Goal: Transaction & Acquisition: Purchase product/service

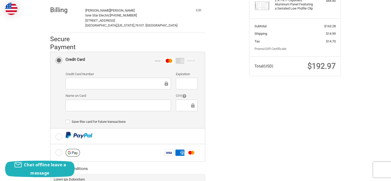
click at [183, 79] on div at bounding box center [186, 84] width 21 height 12
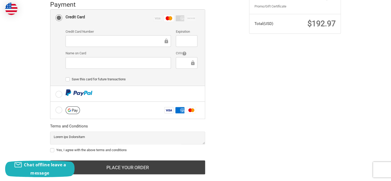
scroll to position [161, 0]
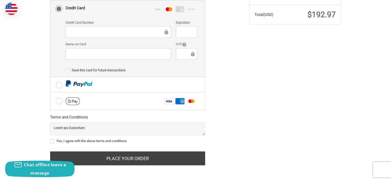
click at [53, 140] on label "Yes, I agree with the above terms and conditions" at bounding box center [127, 141] width 155 height 4
click at [50, 139] on input "Yes, I agree with the above terms and conditions" at bounding box center [50, 138] width 0 height 0
checkbox input "true"
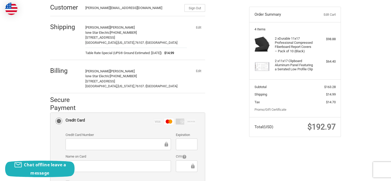
scroll to position [33, 0]
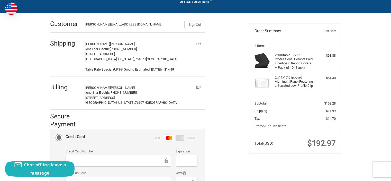
click at [198, 43] on button "Edit" at bounding box center [198, 43] width 13 height 7
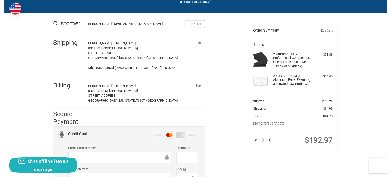
scroll to position [24, 0]
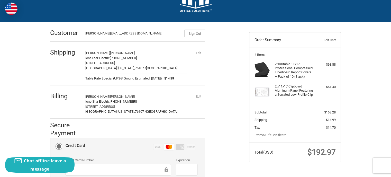
select select "US"
select select "[GEOGRAPHIC_DATA]"
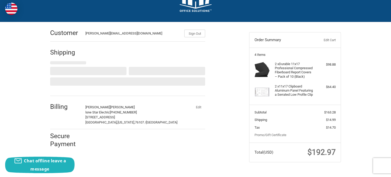
click at [200, 106] on button "Edit" at bounding box center [198, 106] width 13 height 7
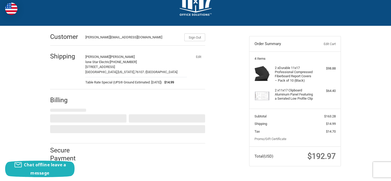
select select "US"
select select "[GEOGRAPHIC_DATA]"
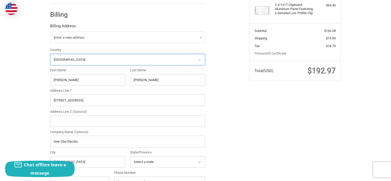
scroll to position [109, 0]
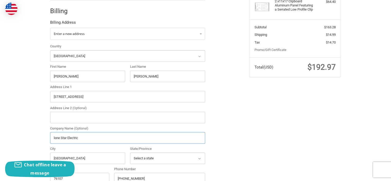
click at [55, 137] on input "lone Star Electric" at bounding box center [127, 138] width 155 height 12
type input "Lone Star Electric"
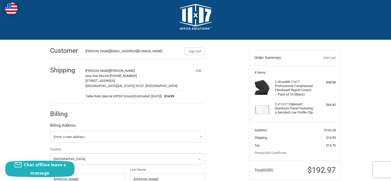
scroll to position [0, 0]
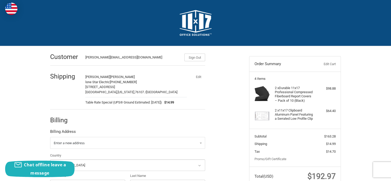
click at [198, 76] on button "Edit" at bounding box center [198, 76] width 13 height 7
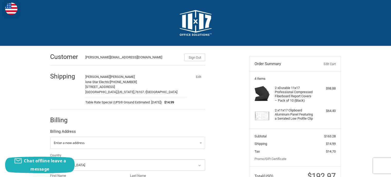
select select "US"
select select "[GEOGRAPHIC_DATA]"
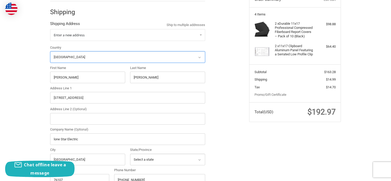
scroll to position [66, 0]
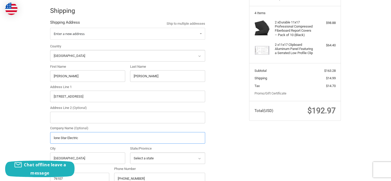
click at [58, 137] on input "lone Star Electric" at bounding box center [127, 138] width 155 height 12
click at [53, 138] on input "lone Star Electric" at bounding box center [127, 138] width 155 height 12
click at [55, 137] on input "lone Star Electric" at bounding box center [127, 138] width 155 height 12
type input "Lone Star Electric"
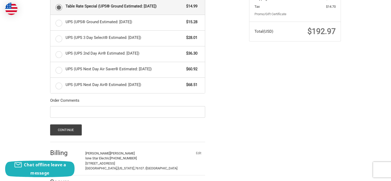
scroll to position [168, 0]
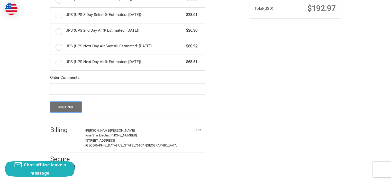
click at [69, 105] on button "Continue" at bounding box center [66, 106] width 32 height 11
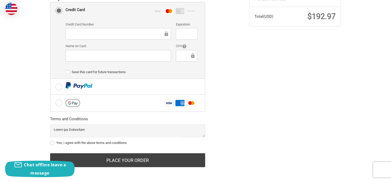
scroll to position [161, 0]
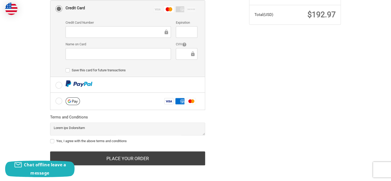
click at [55, 139] on label "Yes, I agree with the above terms and conditions" at bounding box center [127, 141] width 155 height 4
click at [50, 139] on input "Yes, I agree with the above terms and conditions" at bounding box center [50, 138] width 0 height 0
checkbox input "true"
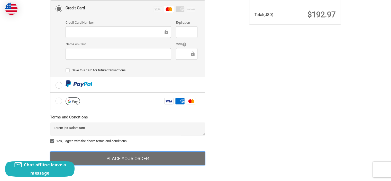
click at [141, 156] on button "Place Your Order" at bounding box center [127, 158] width 155 height 14
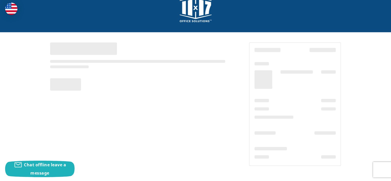
scroll to position [13, 0]
